Goal: Transaction & Acquisition: Purchase product/service

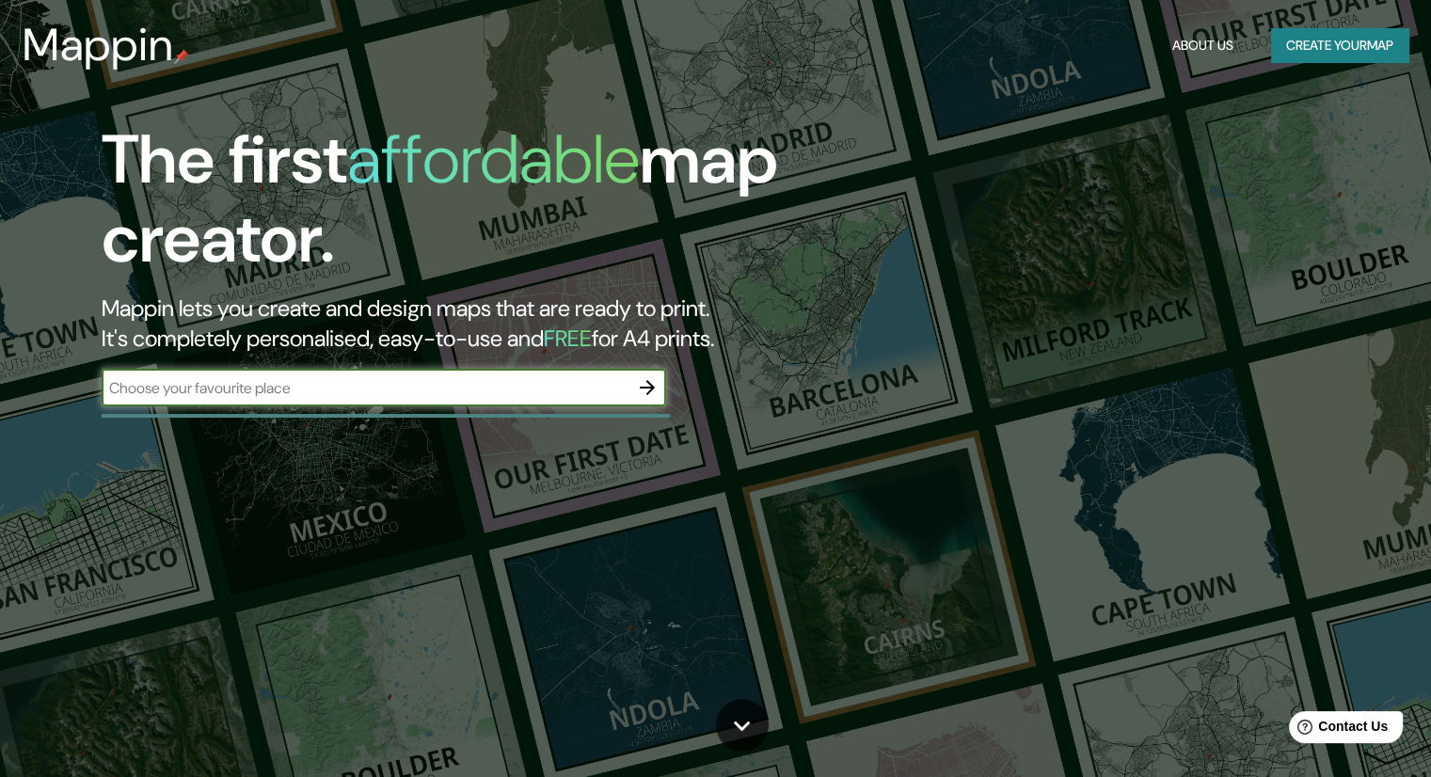
click at [302, 396] on input "text" at bounding box center [365, 388] width 527 height 22
type input "[GEOGRAPHIC_DATA]"
click at [648, 389] on icon "button" at bounding box center [647, 387] width 23 height 23
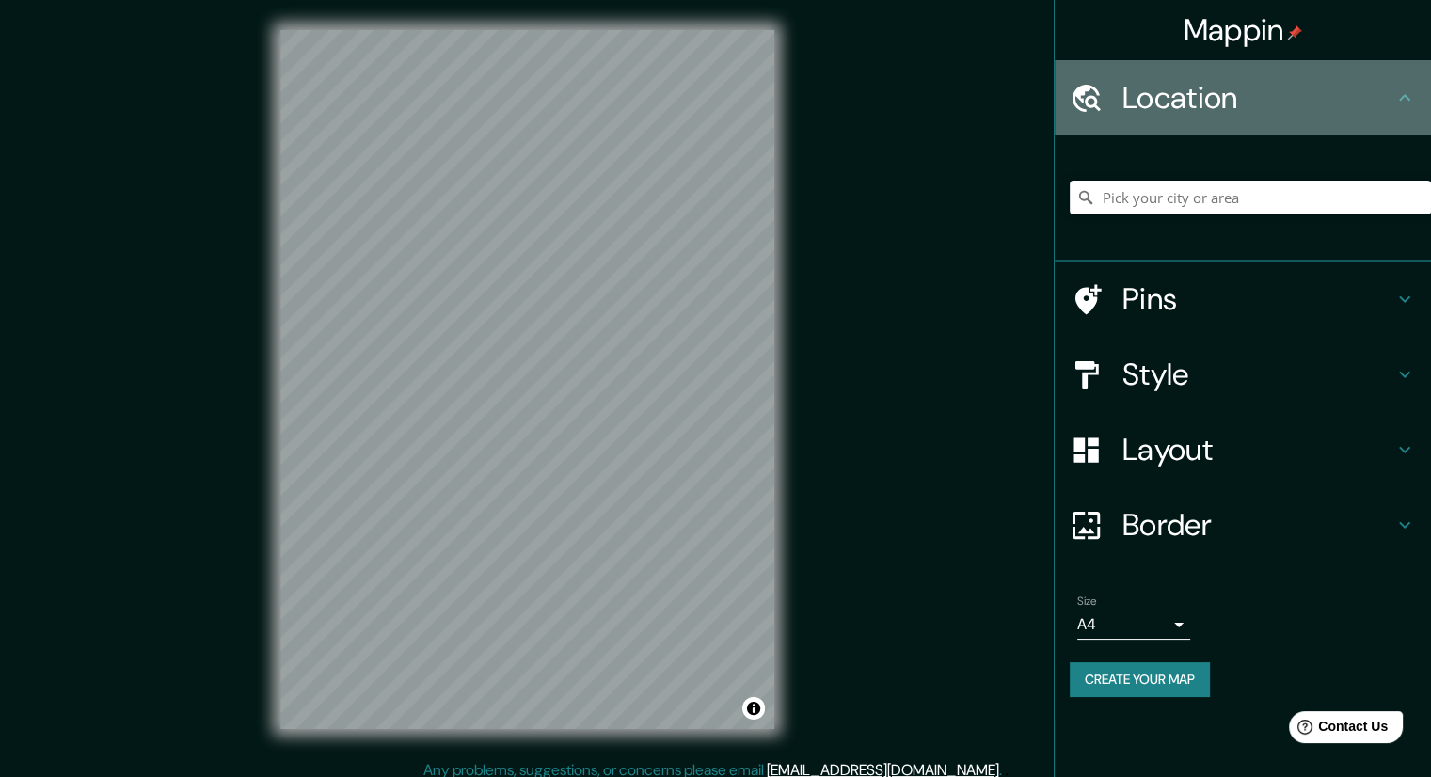
click at [1353, 110] on h4 "Location" at bounding box center [1257, 98] width 271 height 38
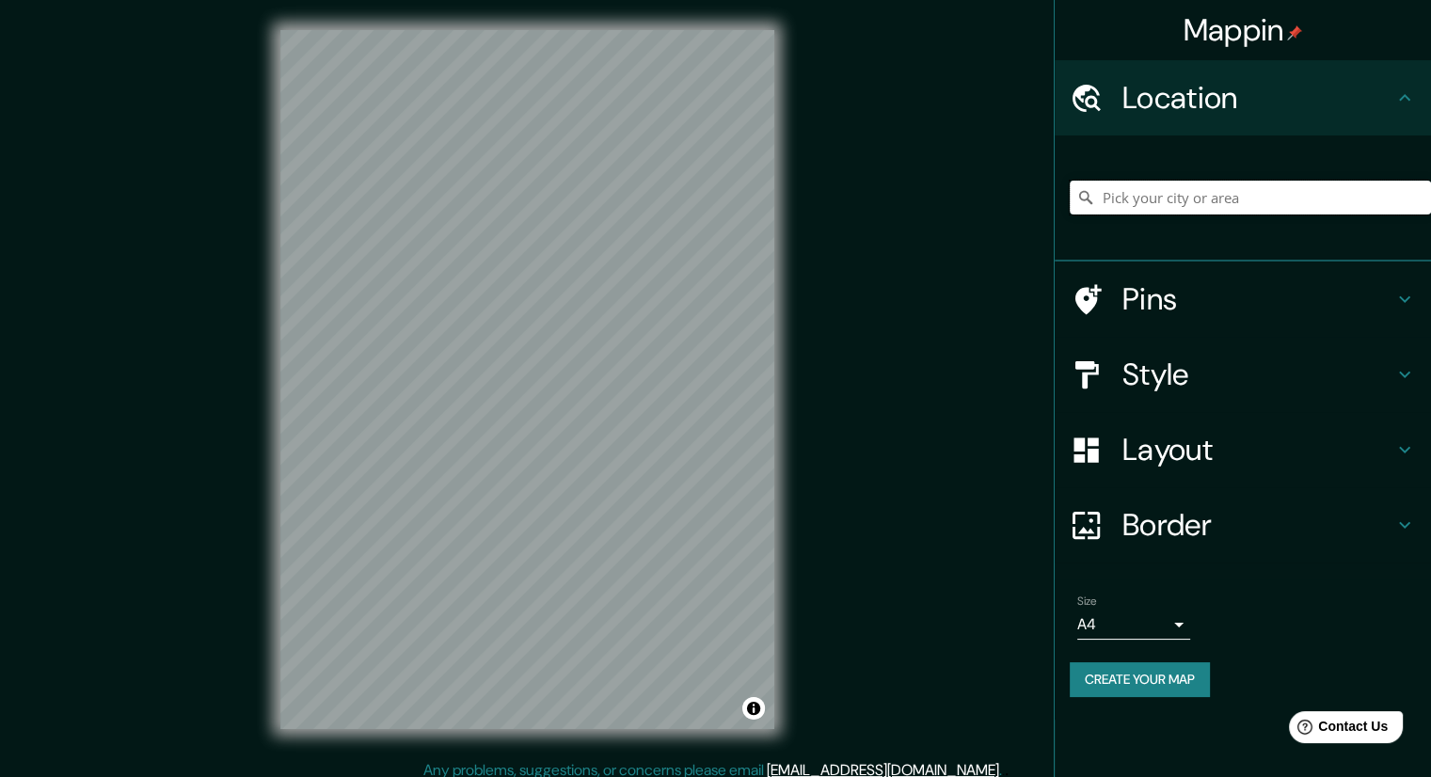
click at [1126, 212] on input "Pick your city or area" at bounding box center [1250, 198] width 361 height 34
click at [1140, 203] on input "[GEOGRAPHIC_DATA]" at bounding box center [1250, 198] width 361 height 34
click at [1160, 199] on input "[GEOGRAPHIC_DATA]" at bounding box center [1250, 198] width 361 height 34
type input "[GEOGRAPHIC_DATA], [GEOGRAPHIC_DATA]"
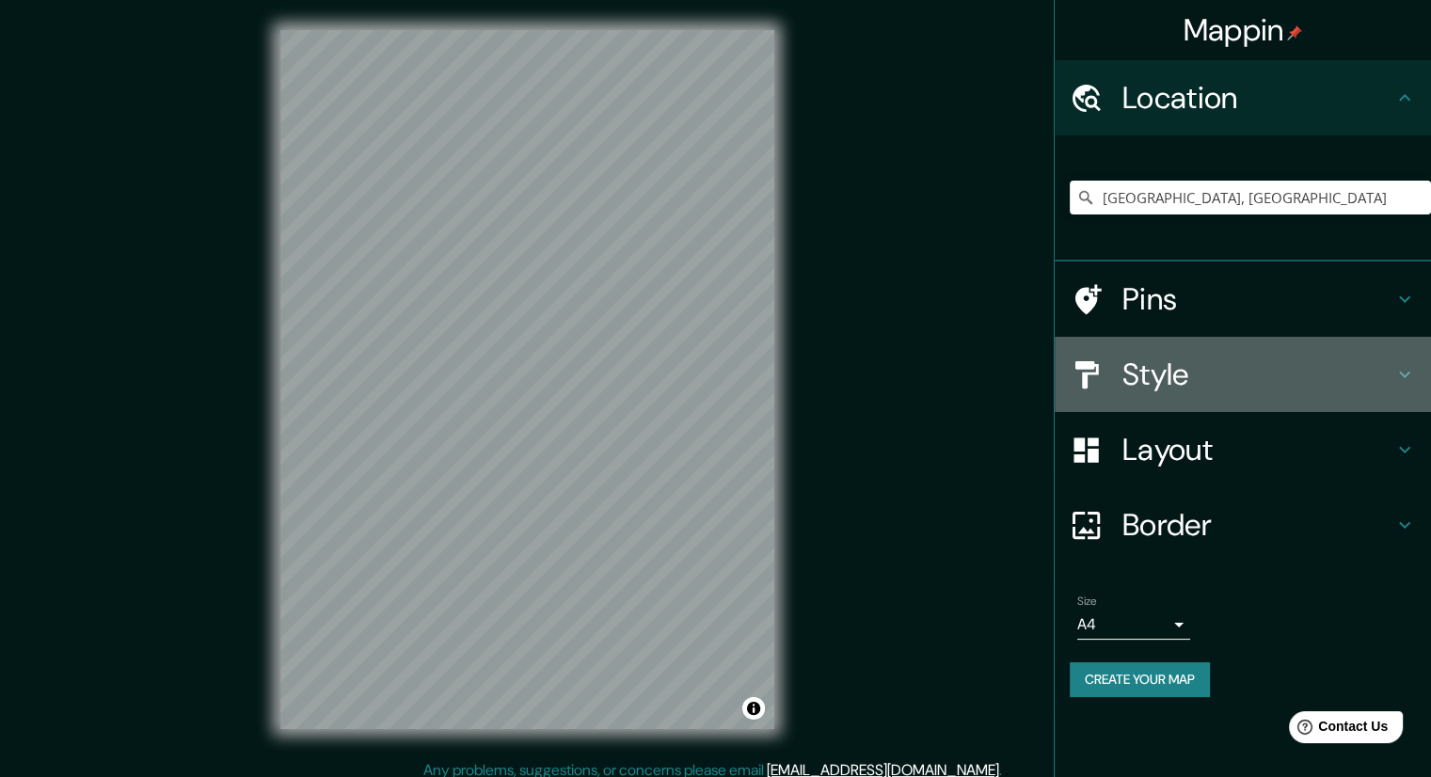
click at [1384, 389] on h4 "Style" at bounding box center [1257, 375] width 271 height 38
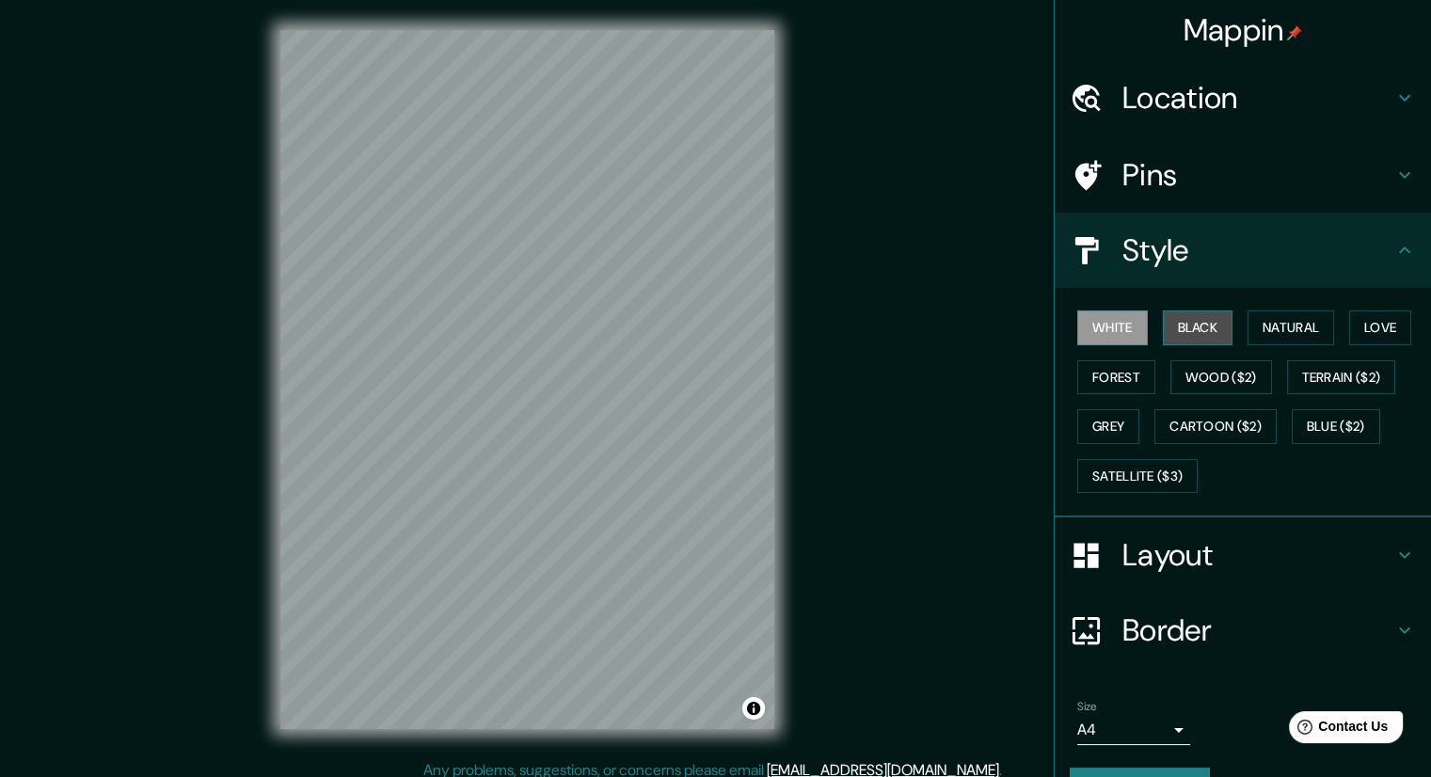
click at [1196, 326] on button "Black" at bounding box center [1198, 327] width 71 height 35
click at [1249, 329] on button "Natural" at bounding box center [1291, 327] width 87 height 35
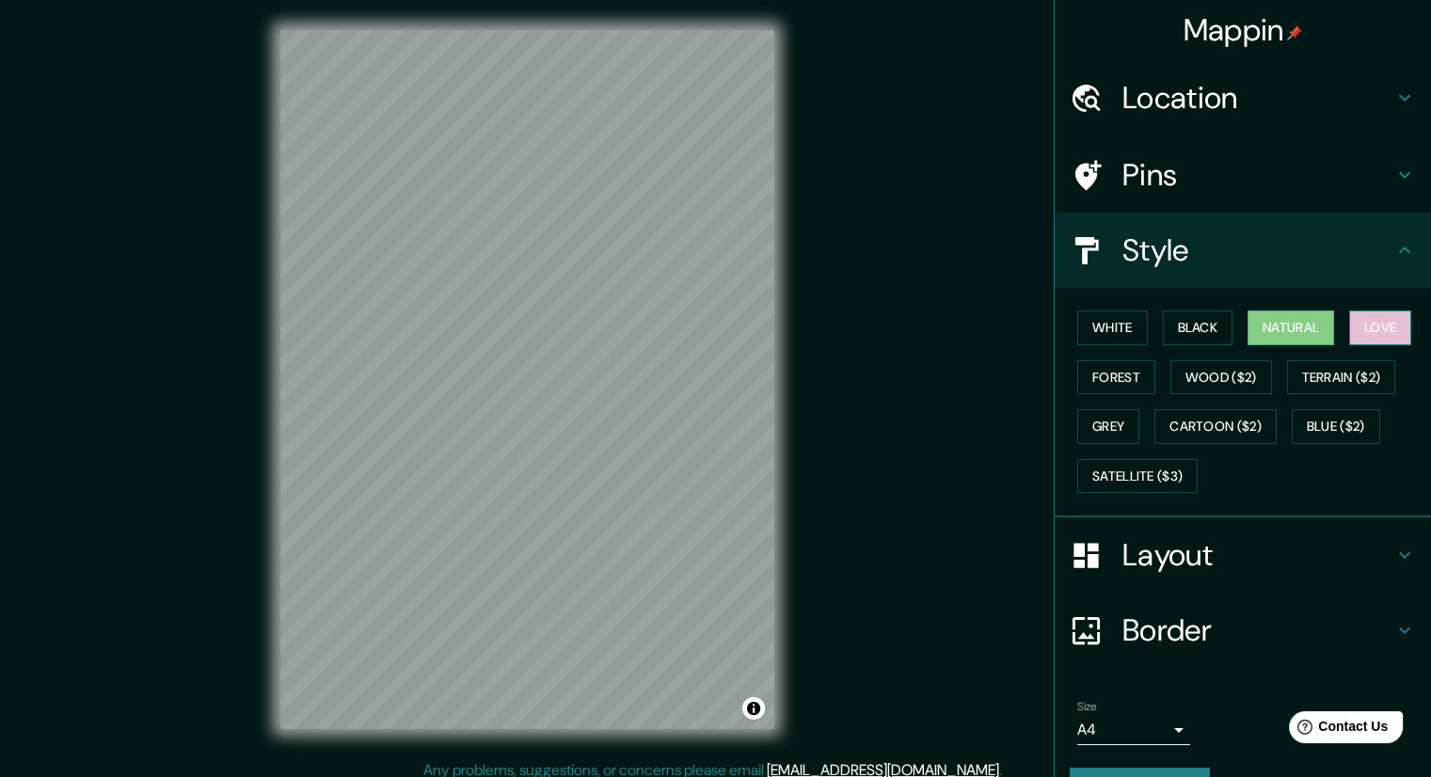
click at [1351, 331] on button "Love" at bounding box center [1380, 327] width 62 height 35
click at [1091, 373] on button "Forest" at bounding box center [1116, 377] width 78 height 35
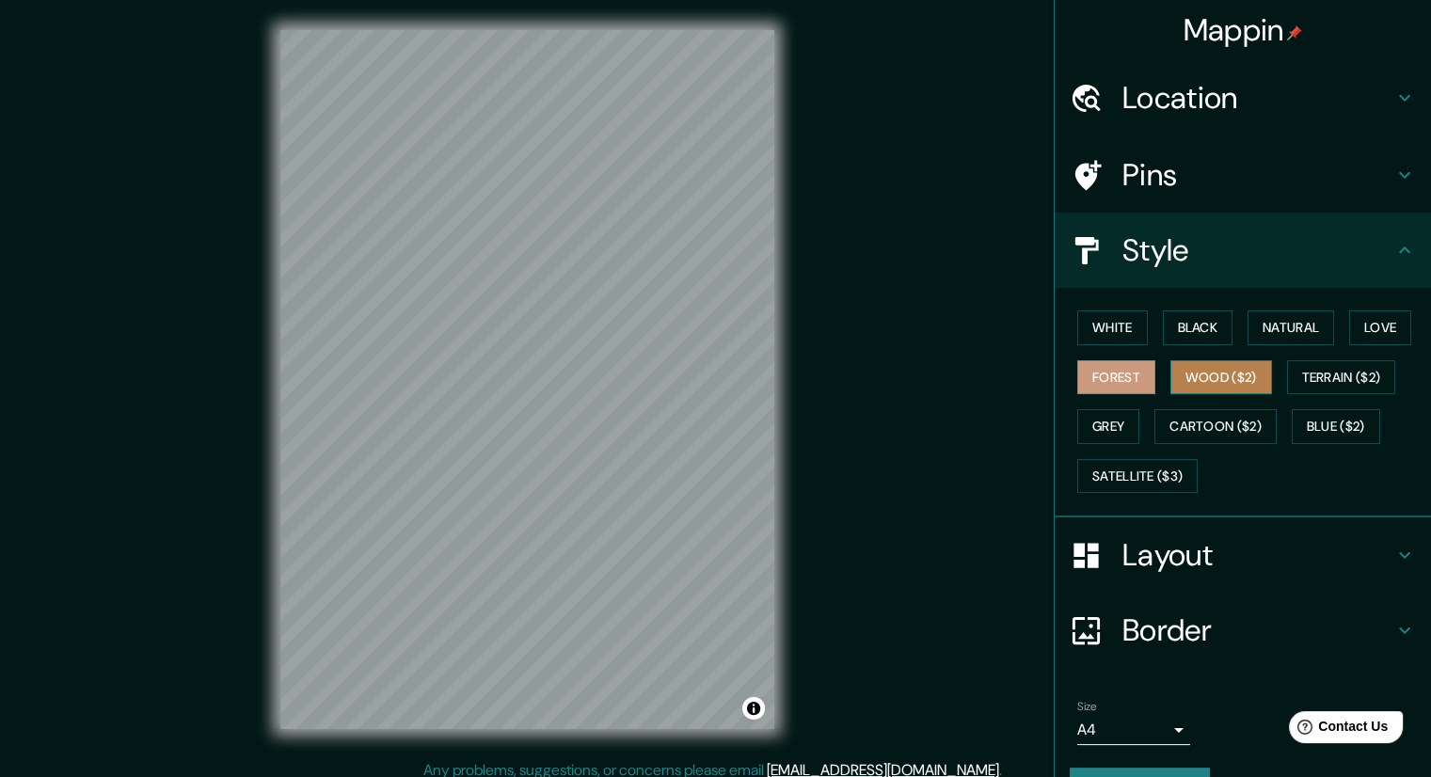
click at [1210, 385] on button "Wood ($2)" at bounding box center [1221, 377] width 102 height 35
click at [1313, 385] on button "Terrain ($2)" at bounding box center [1341, 377] width 109 height 35
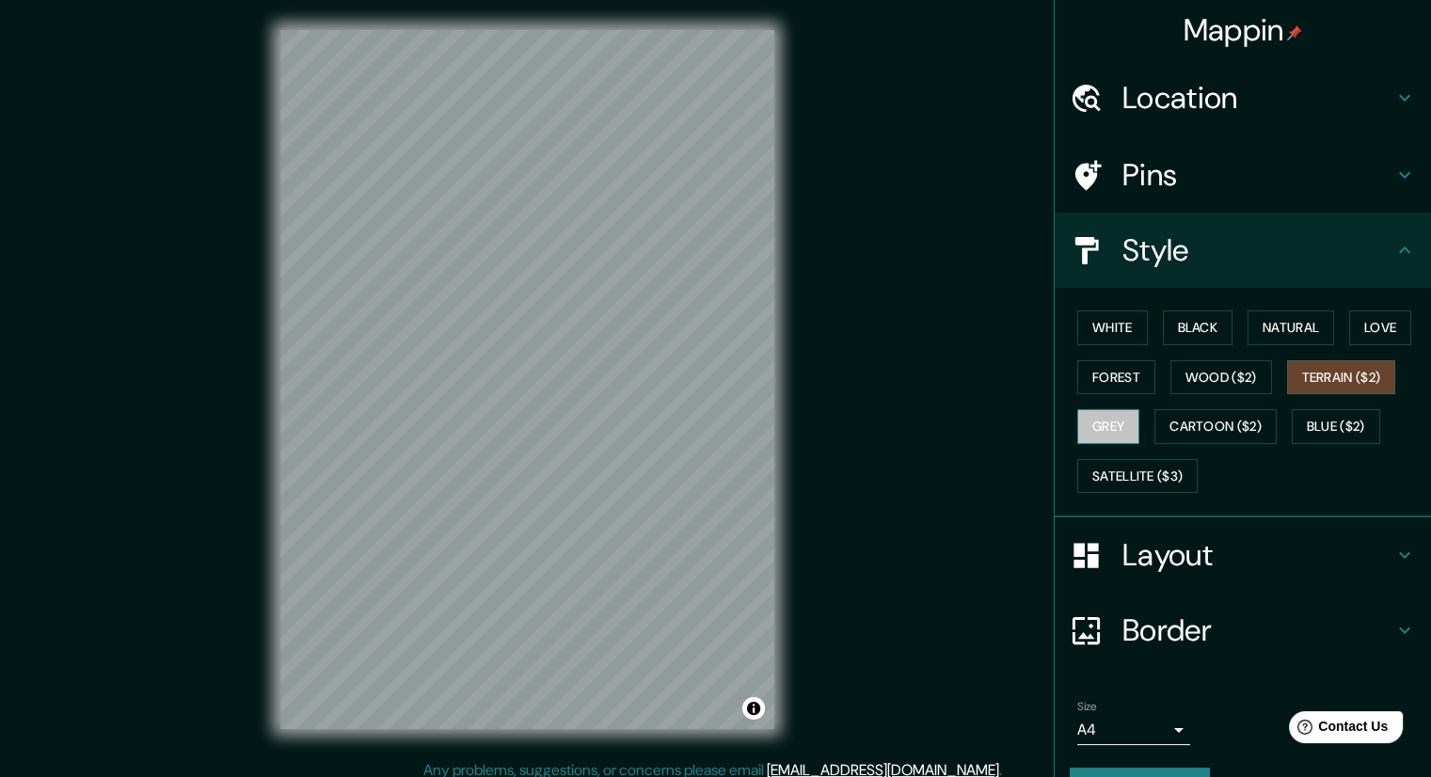
click at [1111, 422] on button "Grey" at bounding box center [1108, 426] width 62 height 35
click at [1203, 437] on button "Cartoon ($2)" at bounding box center [1215, 426] width 122 height 35
click at [1085, 422] on button "Grey" at bounding box center [1108, 426] width 62 height 35
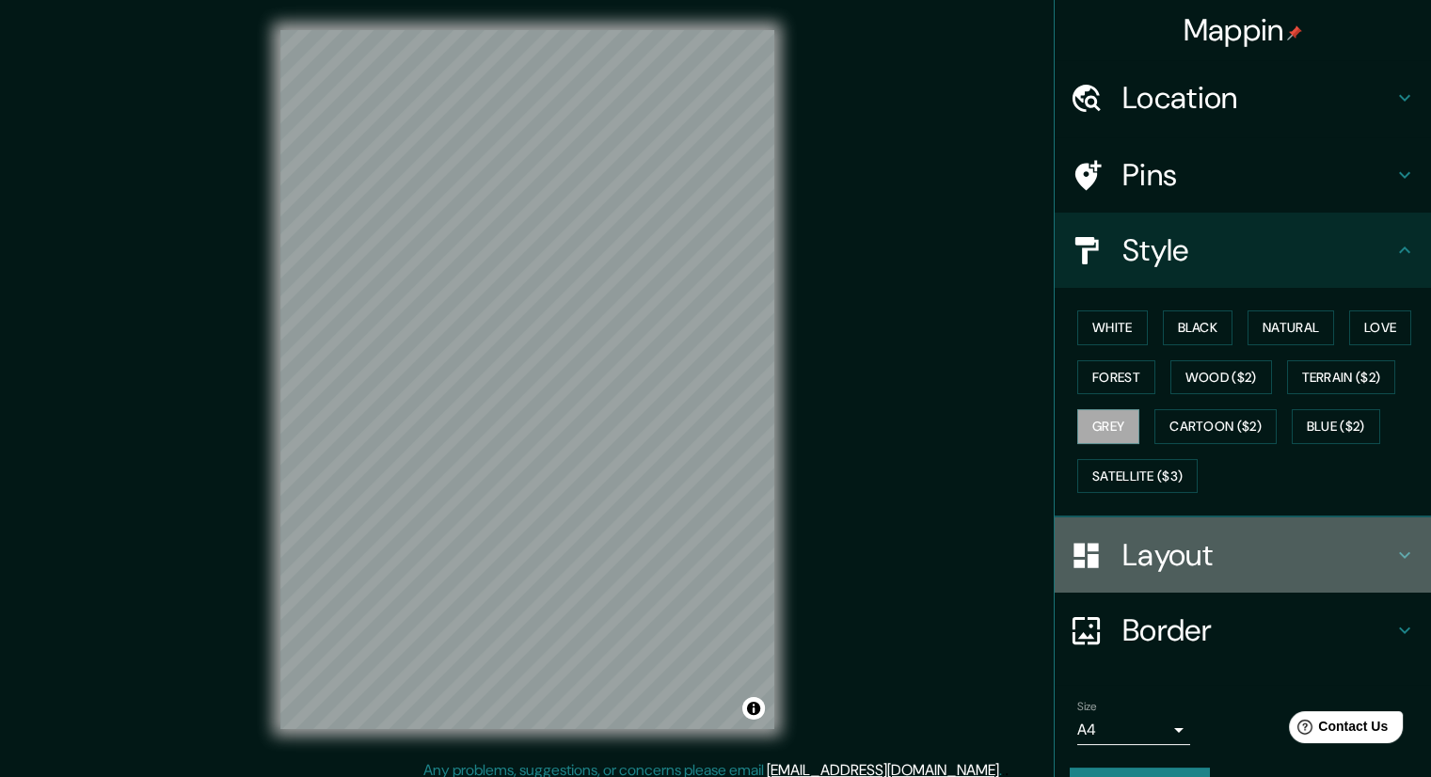
click at [1378, 565] on div "Layout" at bounding box center [1243, 554] width 376 height 75
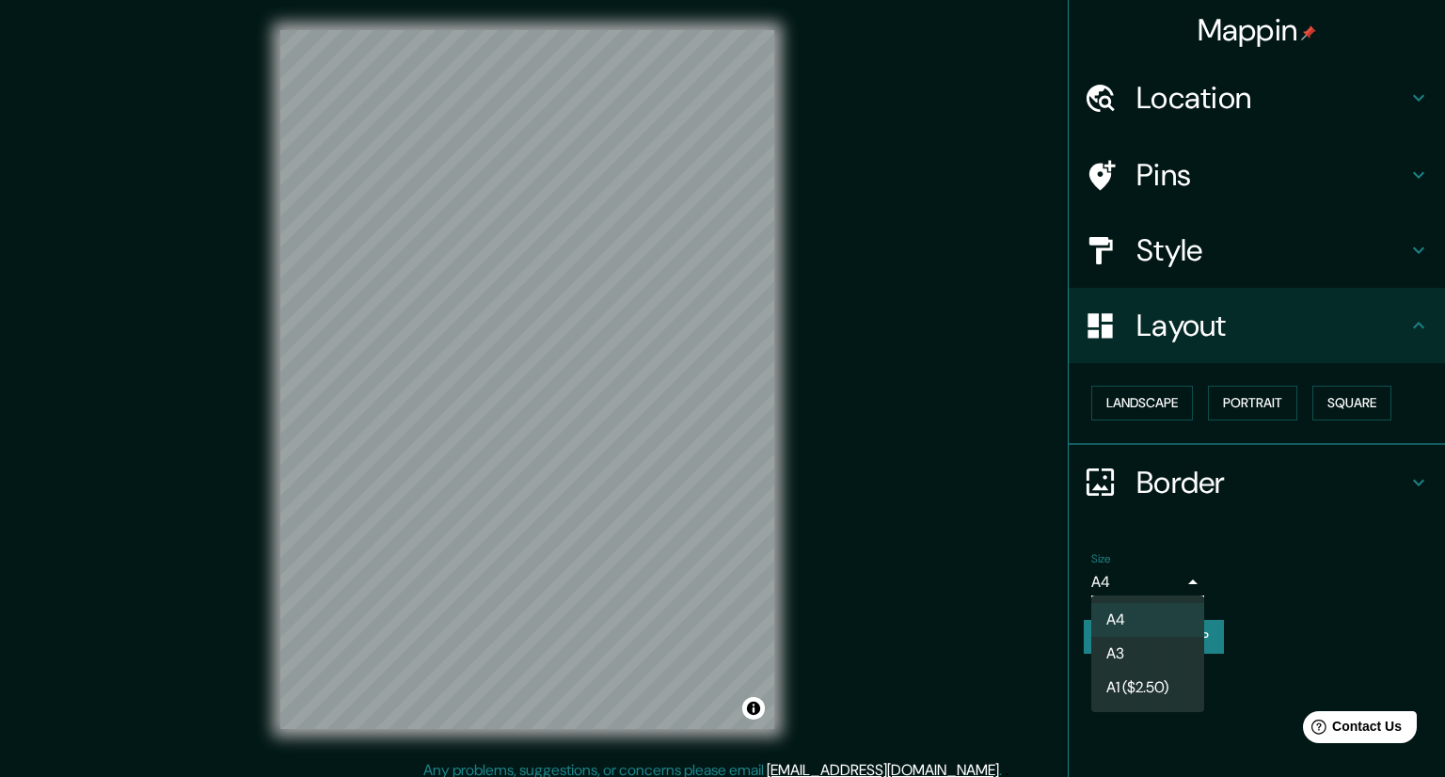
click at [1182, 580] on body "Mappin Location [GEOGRAPHIC_DATA], [GEOGRAPHIC_DATA], [GEOGRAPHIC_DATA] [GEOGRA…" at bounding box center [722, 388] width 1445 height 777
click at [1134, 648] on li "A3" at bounding box center [1147, 654] width 113 height 34
type input "a4"
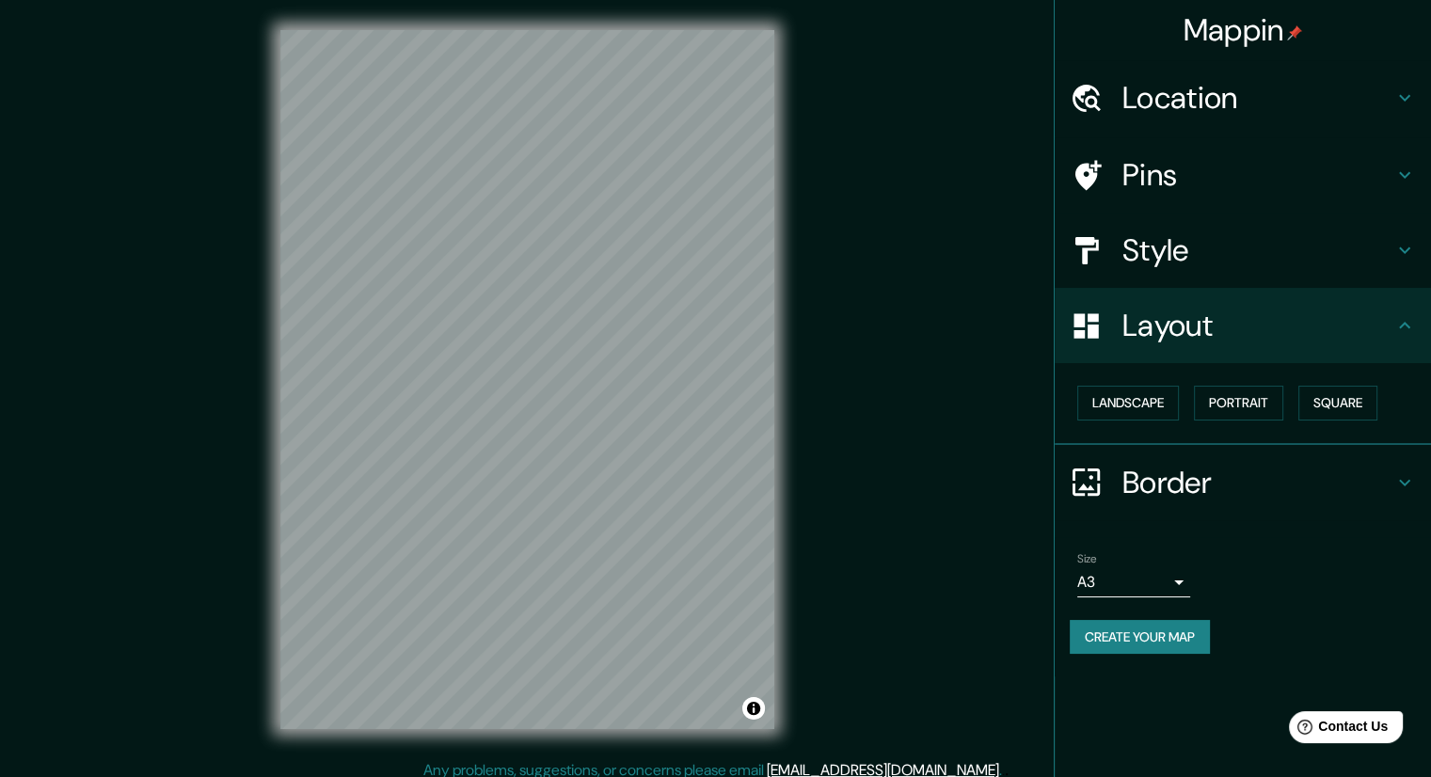
click at [1271, 573] on div "Size A3 a4" at bounding box center [1243, 575] width 346 height 60
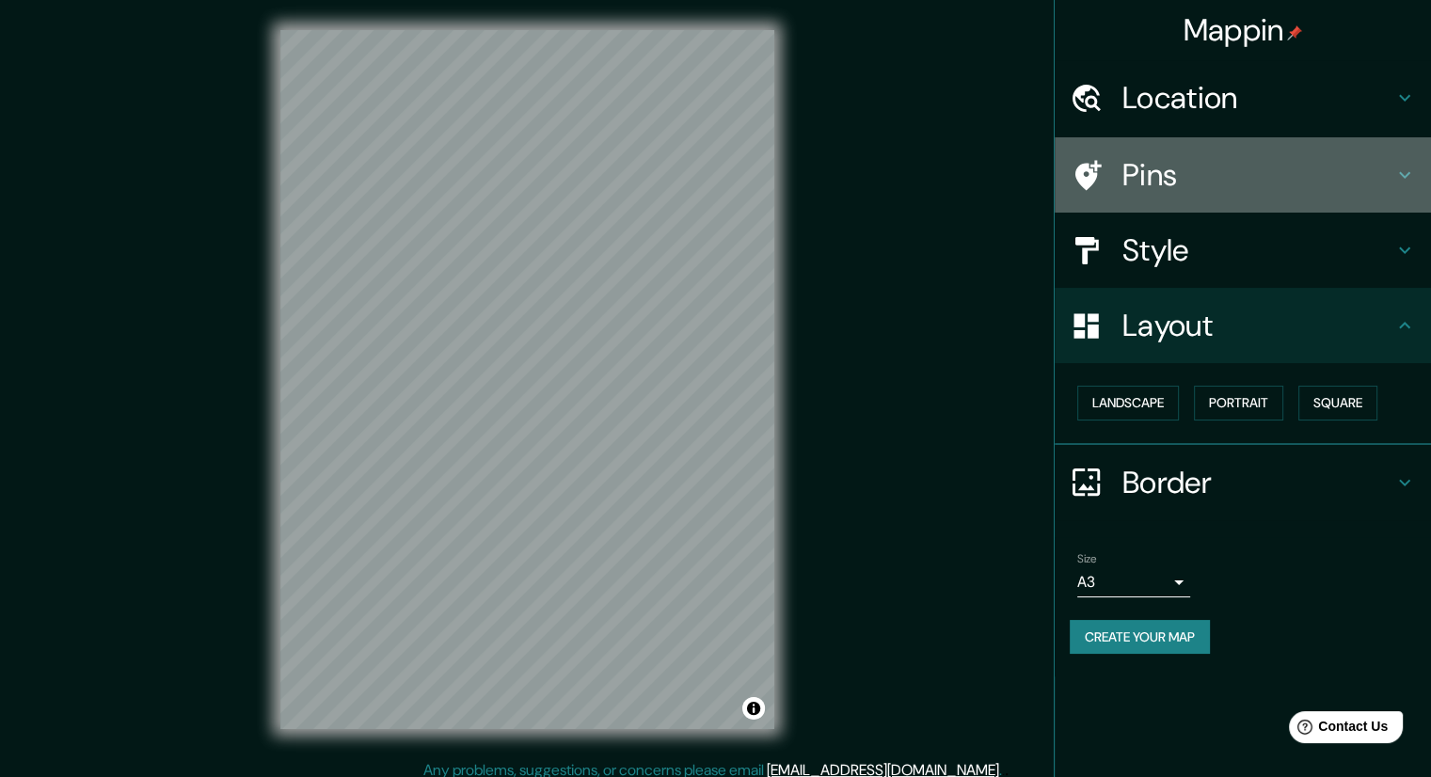
click at [1387, 181] on h4 "Pins" at bounding box center [1257, 175] width 271 height 38
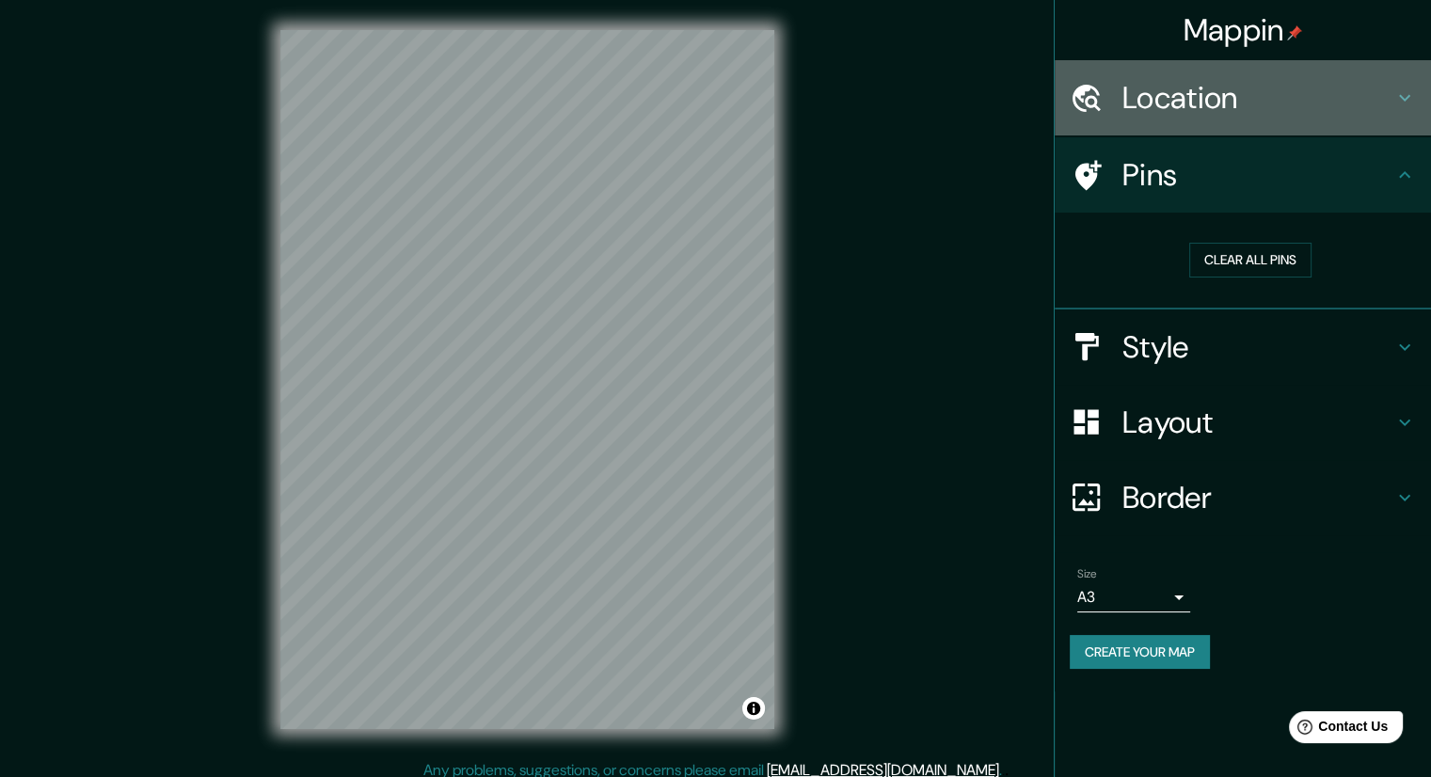
click at [1399, 110] on div "Location" at bounding box center [1243, 97] width 376 height 75
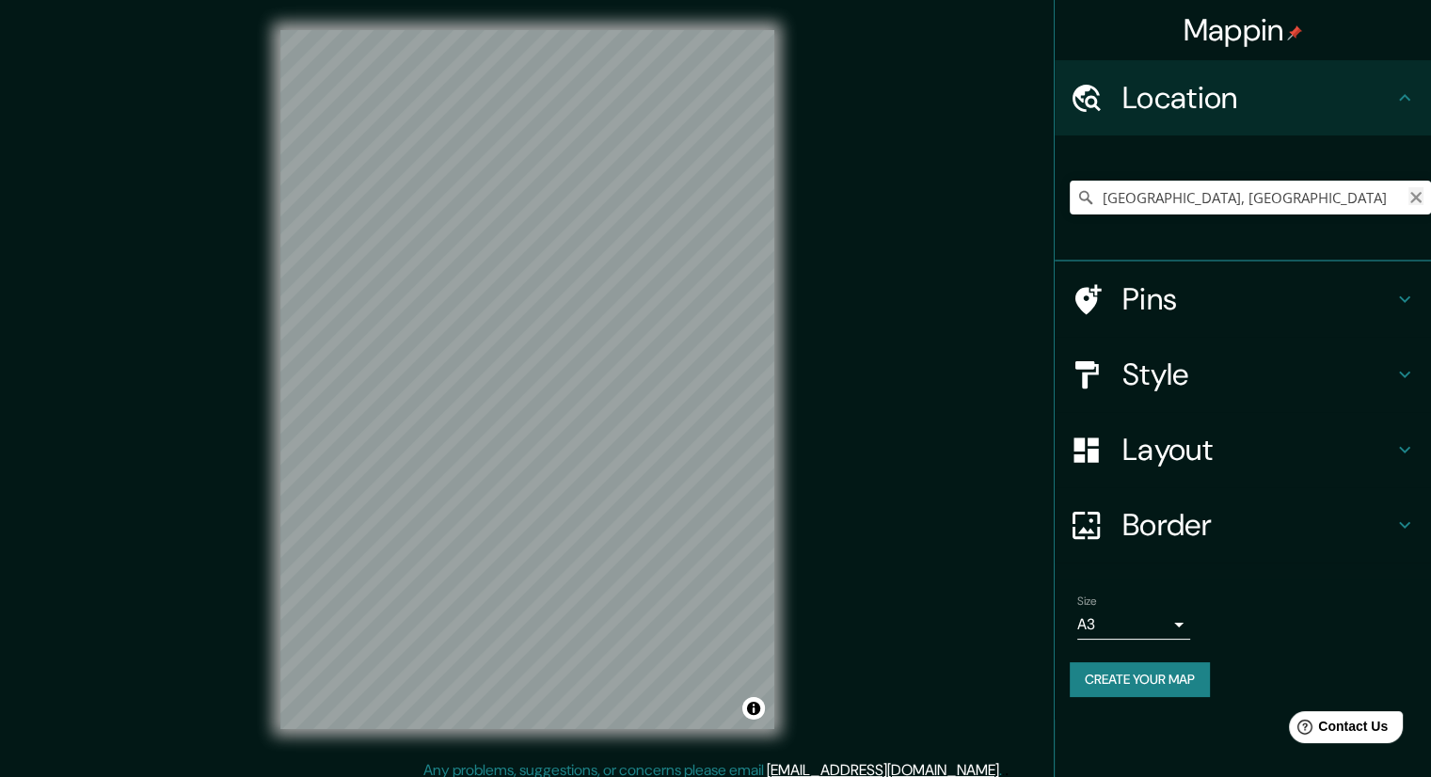
click at [1415, 193] on icon "Clear" at bounding box center [1415, 197] width 15 height 15
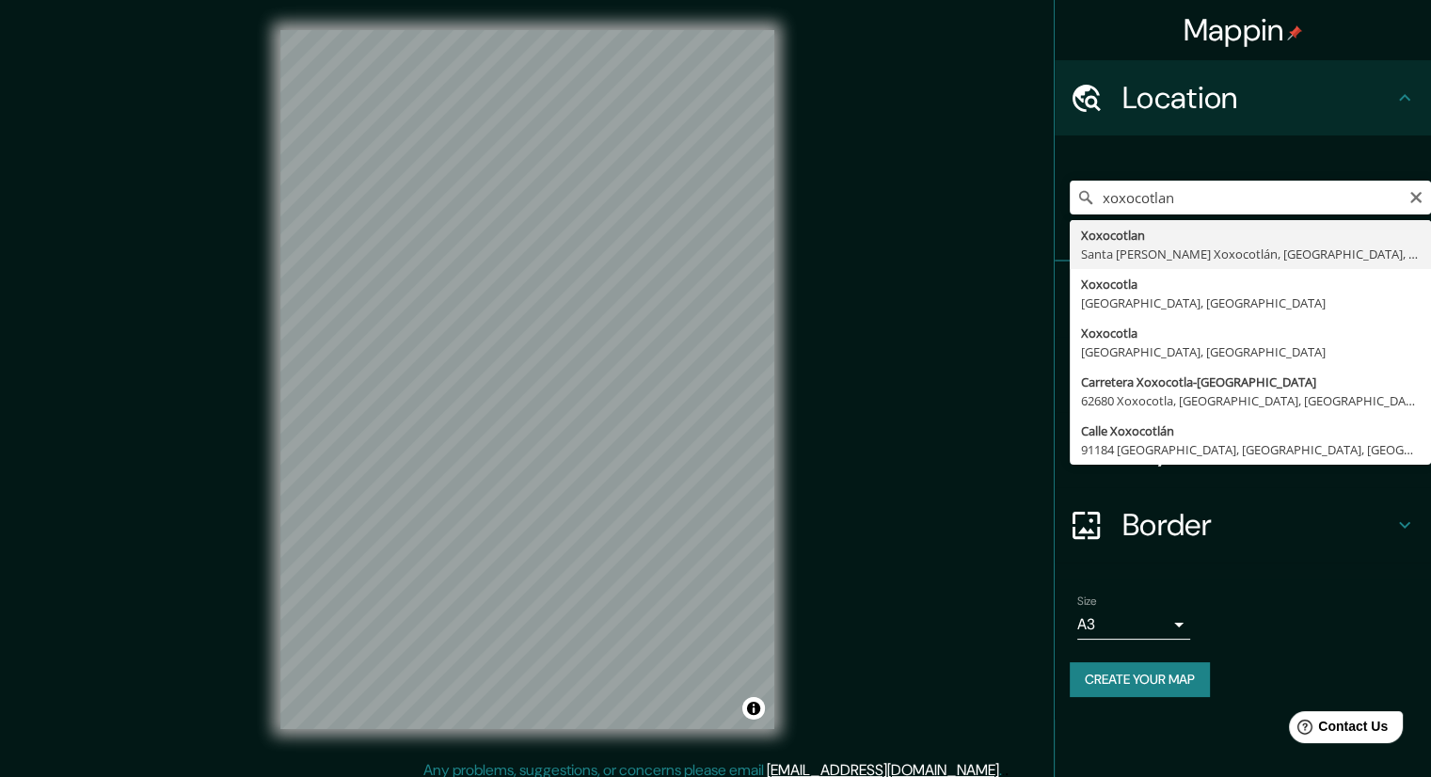
type input "Xoxocotlan, [GEOGRAPHIC_DATA][PERSON_NAME], [GEOGRAPHIC_DATA], [GEOGRAPHIC_DATA]"
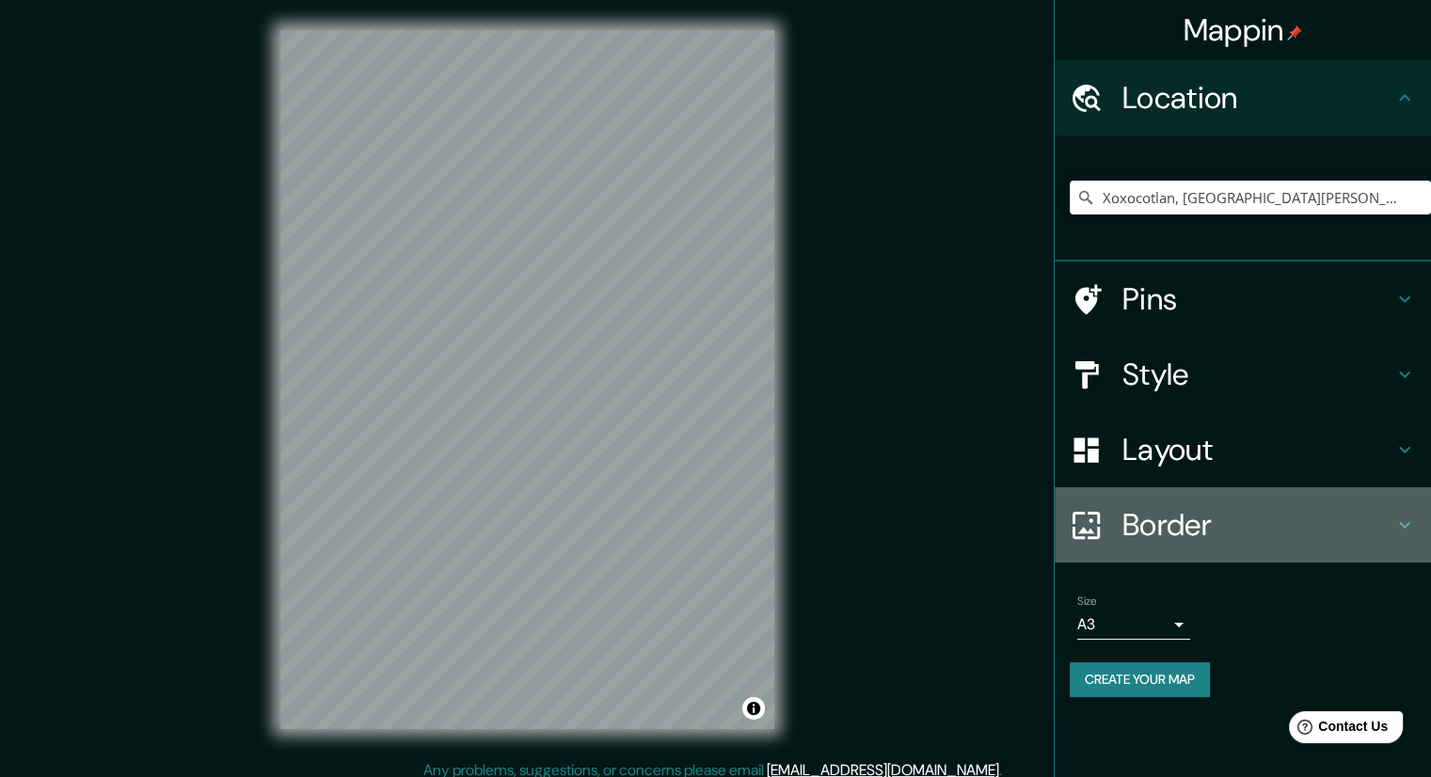
click at [1411, 518] on icon at bounding box center [1404, 525] width 23 height 23
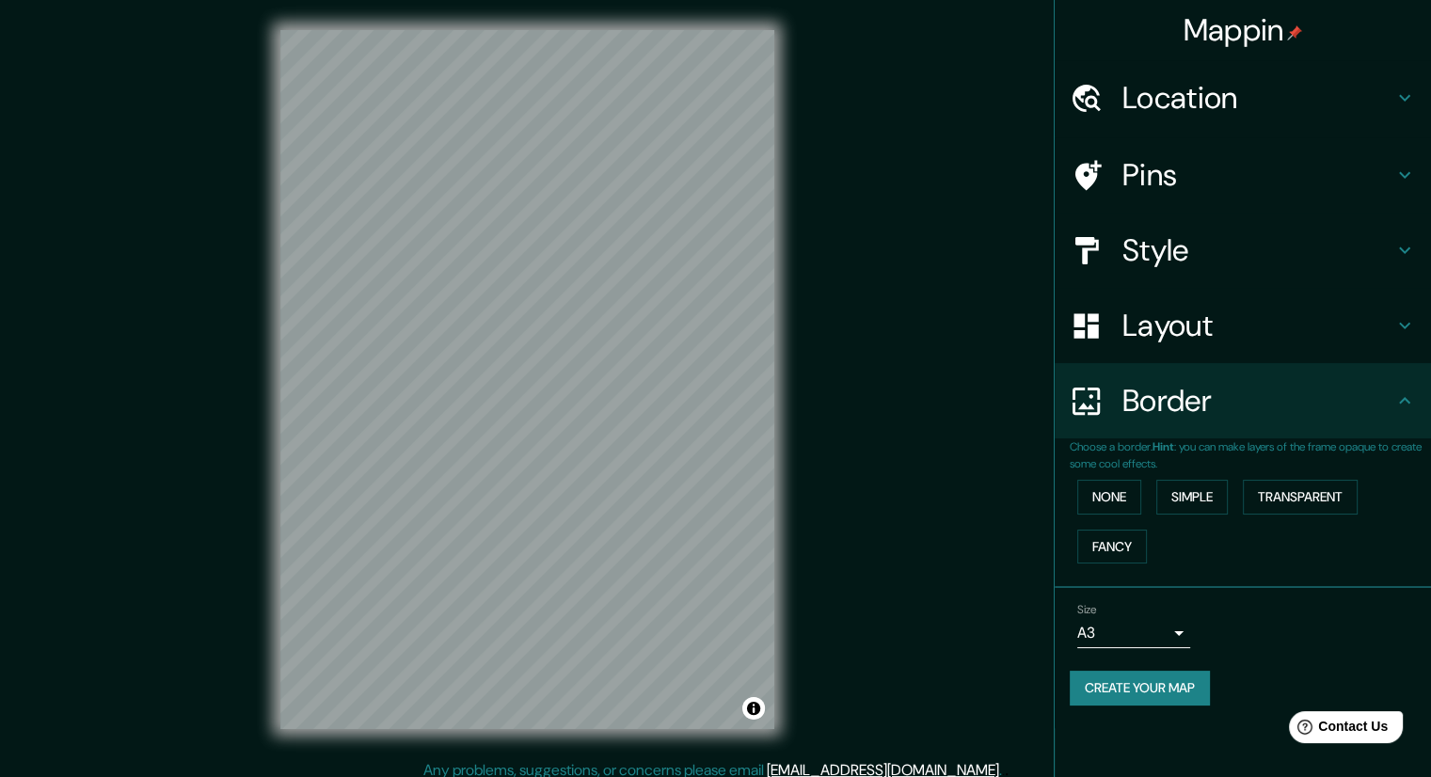
click at [892, 418] on div "Mappin Location [GEOGRAPHIC_DATA], [GEOGRAPHIC_DATA][PERSON_NAME], [GEOGRAPHIC_…" at bounding box center [715, 394] width 1431 height 789
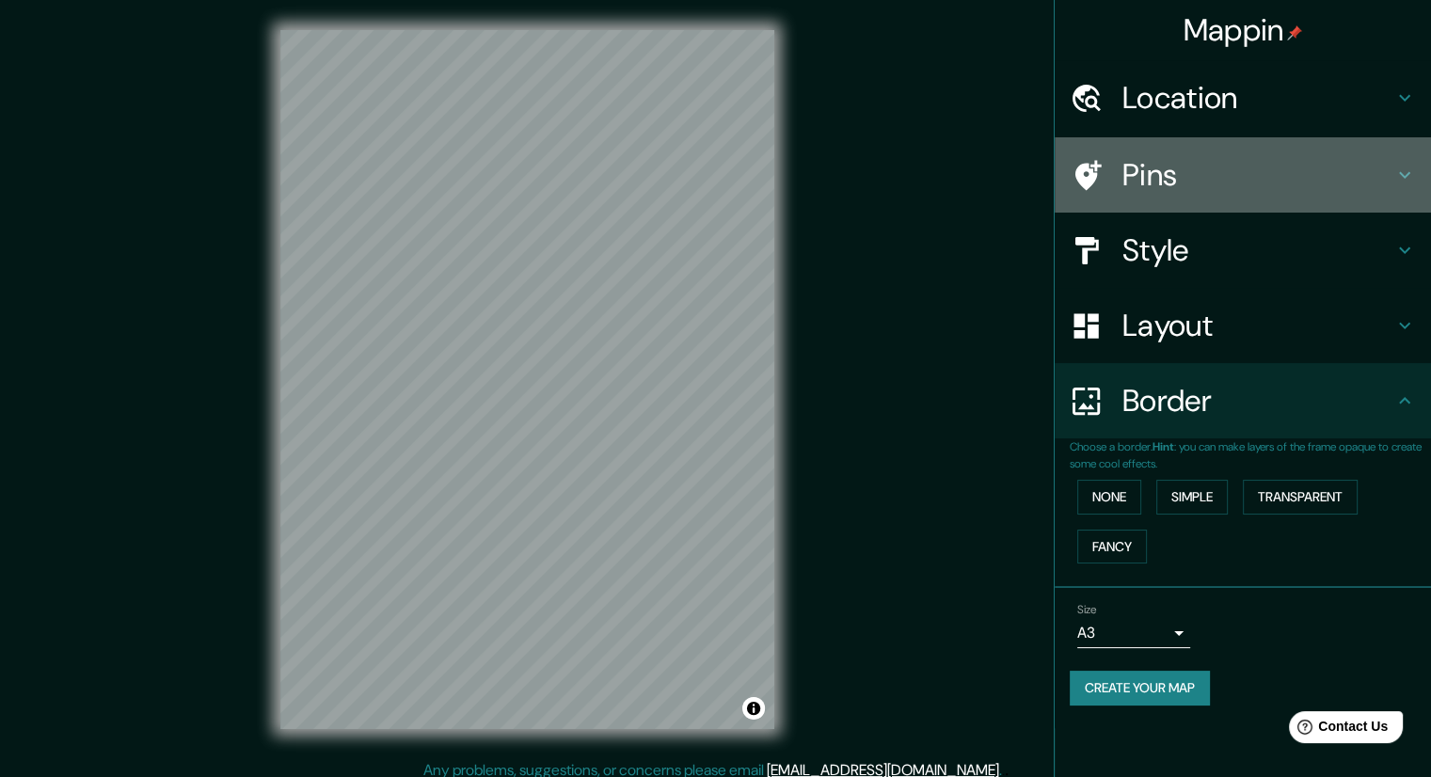
click at [1380, 169] on h4 "Pins" at bounding box center [1257, 175] width 271 height 38
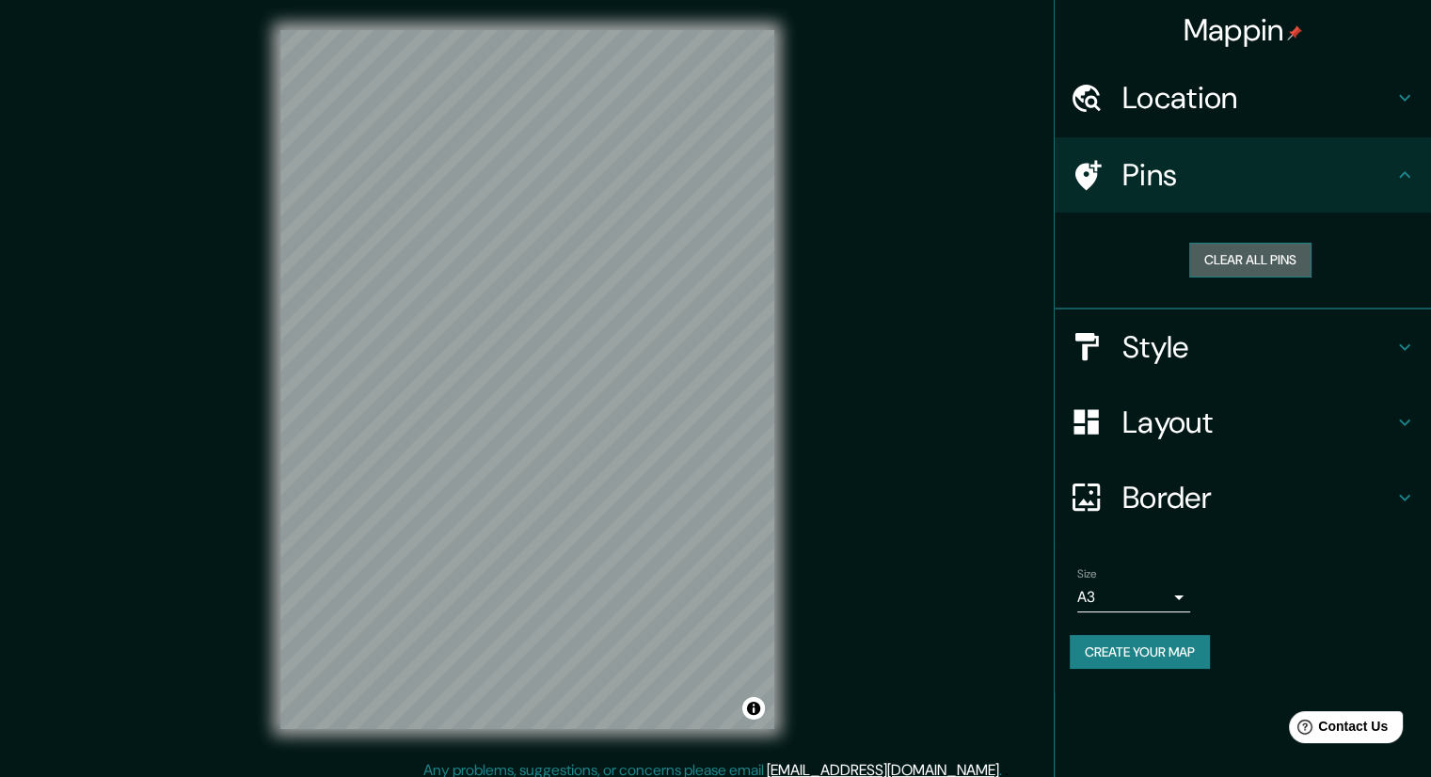
click at [1272, 251] on button "Clear all pins" at bounding box center [1250, 260] width 122 height 35
click at [1238, 261] on button "Clear all pins" at bounding box center [1250, 260] width 122 height 35
click at [1161, 652] on button "Create your map" at bounding box center [1140, 652] width 140 height 35
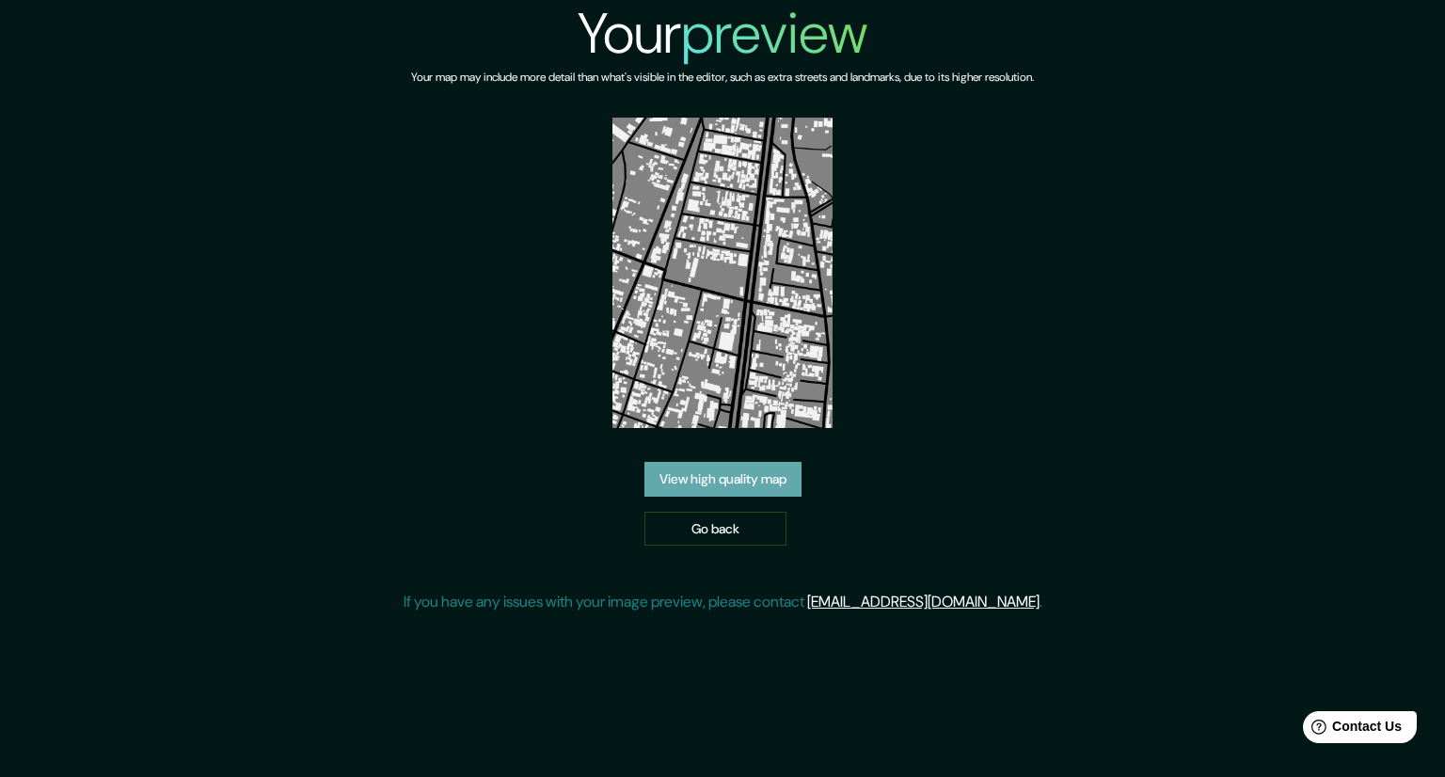
click at [723, 482] on link "View high quality map" at bounding box center [722, 479] width 157 height 35
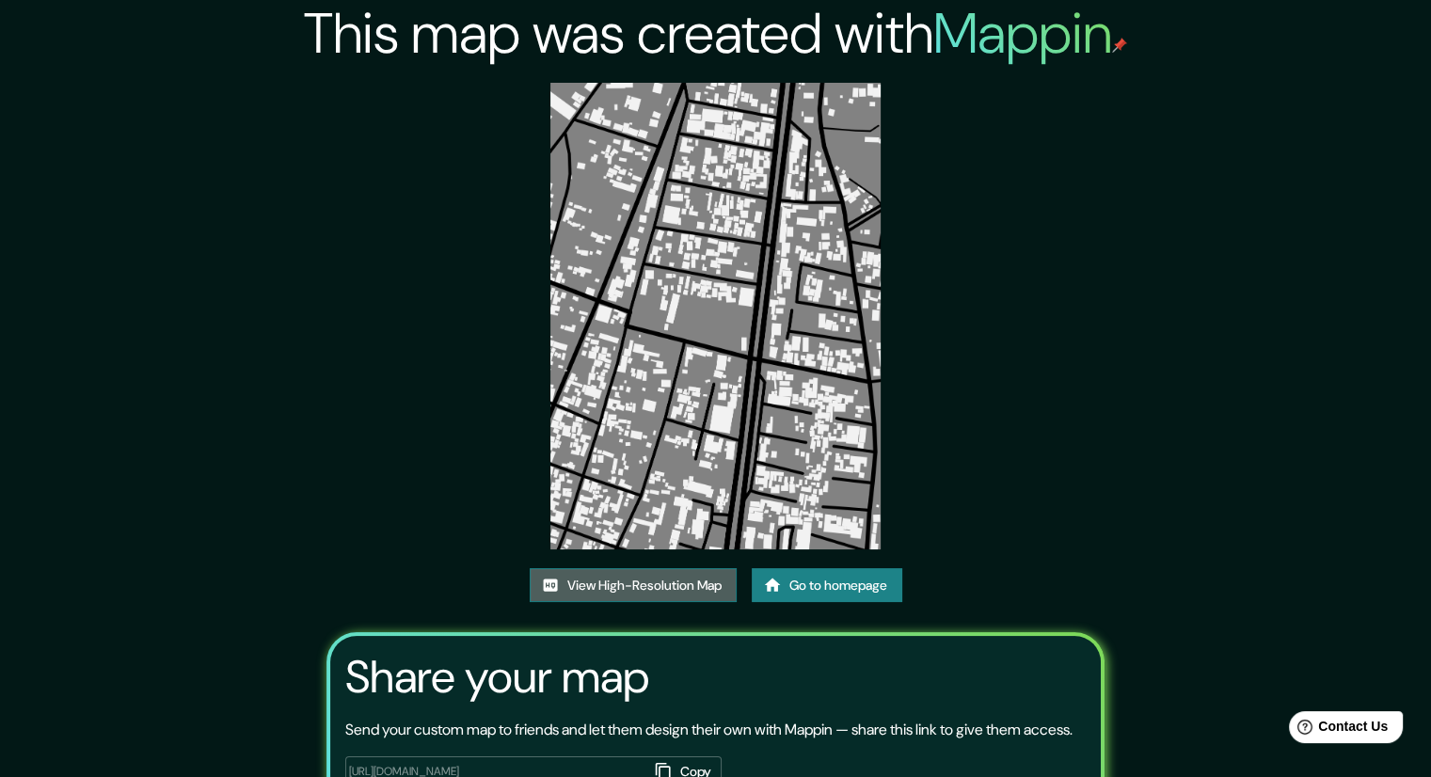
click at [679, 579] on link "View High-Resolution Map" at bounding box center [633, 585] width 207 height 35
